Goal: Task Accomplishment & Management: Manage account settings

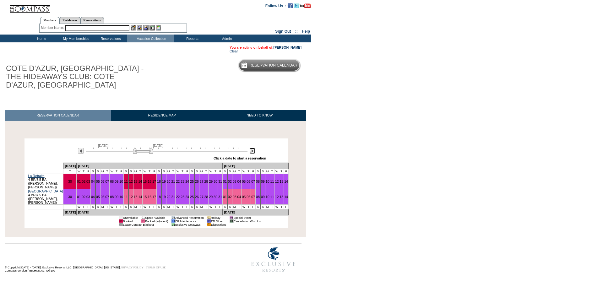
click at [251, 152] on img at bounding box center [252, 151] width 6 height 6
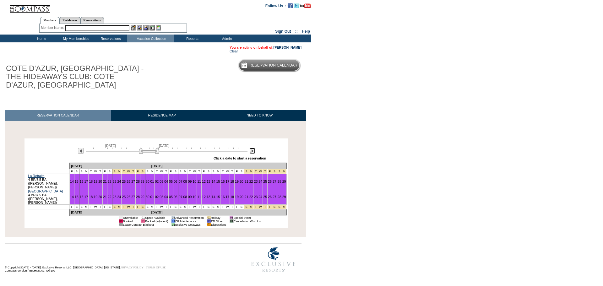
click at [251, 152] on img at bounding box center [252, 151] width 6 height 6
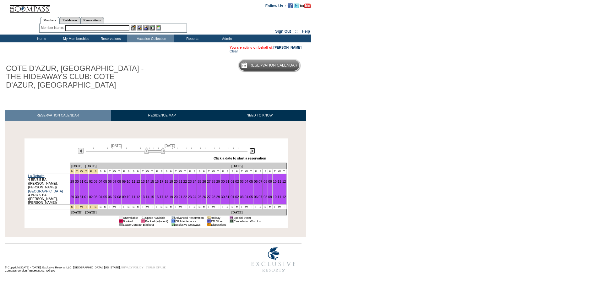
click at [251, 152] on img at bounding box center [252, 151] width 6 height 6
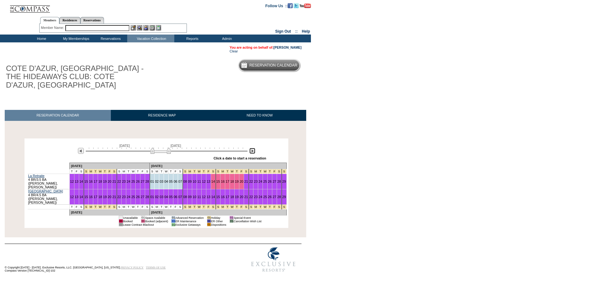
click at [251, 152] on img at bounding box center [252, 151] width 6 height 6
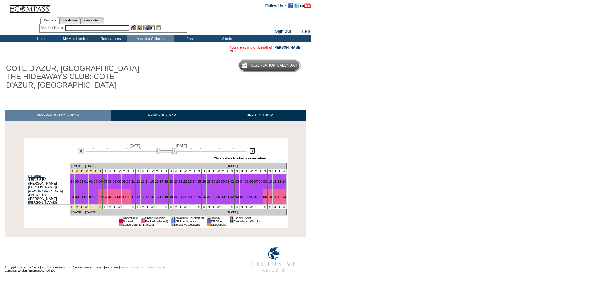
click at [251, 152] on img at bounding box center [252, 151] width 6 height 6
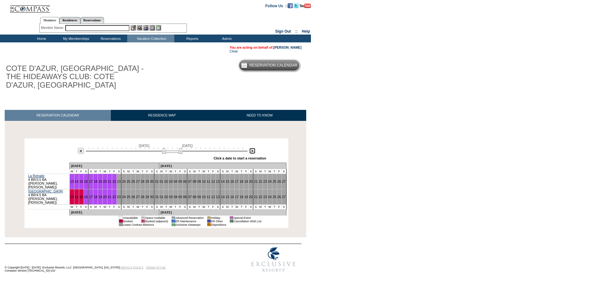
click at [251, 152] on img at bounding box center [252, 151] width 6 height 6
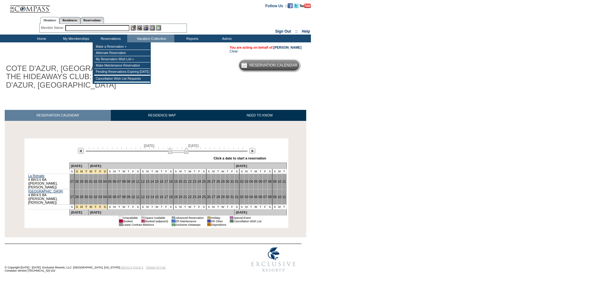
click at [96, 28] on input "text" at bounding box center [97, 28] width 64 height 6
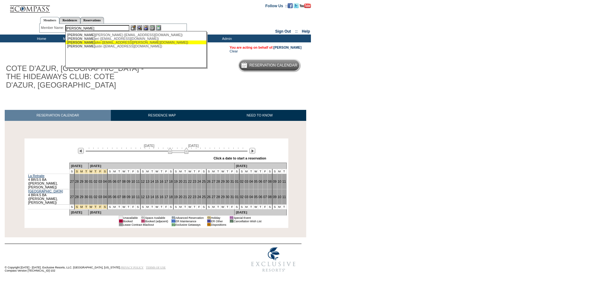
click at [95, 43] on div "Thompson, J ohn (thompson5@shaw.ca)" at bounding box center [136, 42] width 138 height 4
type input "Thompson, John (thompson5@shaw.ca)"
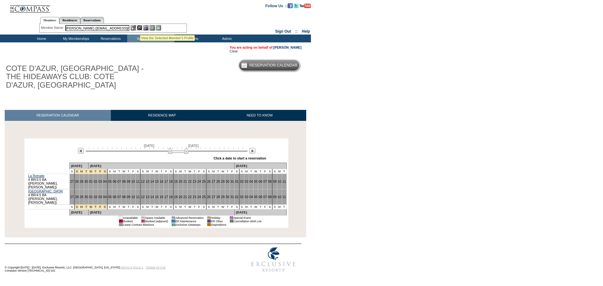
click at [140, 28] on img at bounding box center [139, 27] width 5 height 5
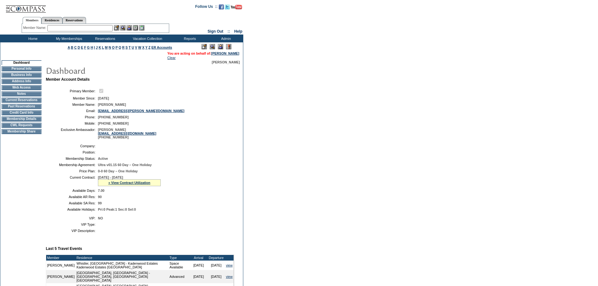
click at [218, 45] on img at bounding box center [220, 46] width 5 height 5
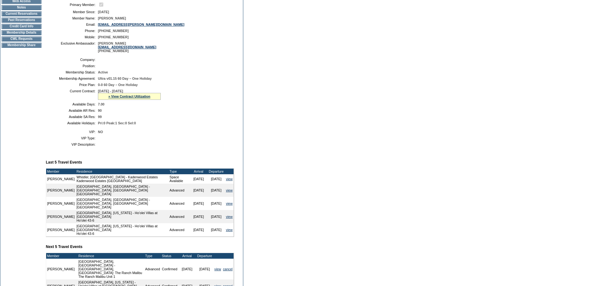
scroll to position [74, 0]
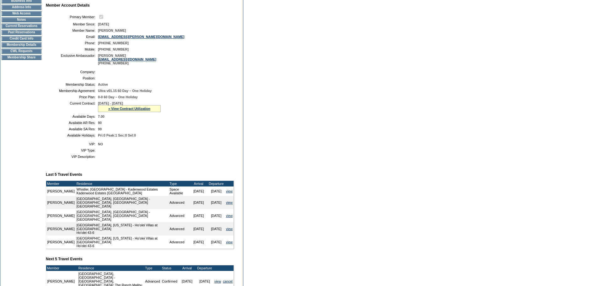
click at [17, 29] on td "Current Reservations" at bounding box center [22, 26] width 40 height 5
